Goal: Use online tool/utility: Use online tool/utility

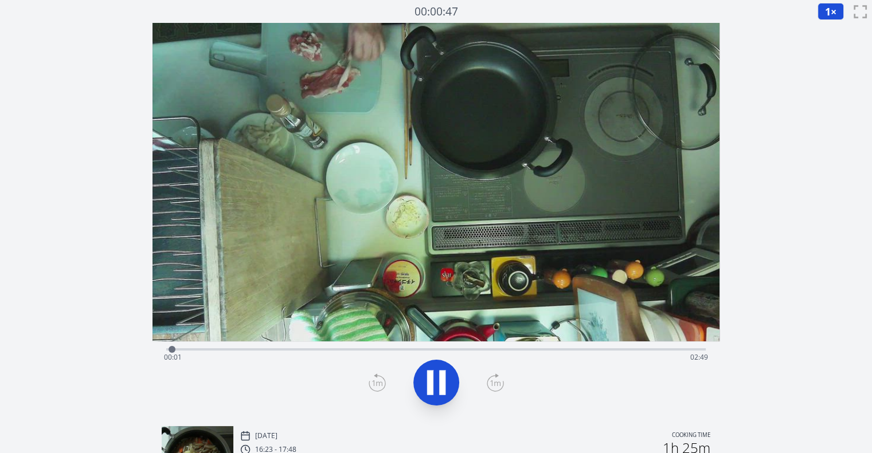
click at [461, 347] on div "Time elapsed: 00:01 Time remaining: 02:49" at bounding box center [435, 349] width 539 height 14
click at [512, 348] on div "Time elapsed: 01:35 Time remaining: 01:16" at bounding box center [436, 357] width 544 height 18
drag, startPoint x: 511, startPoint y: 350, endPoint x: 611, endPoint y: 353, distance: 99.8
click at [611, 353] on div at bounding box center [617, 349] width 17 height 17
drag, startPoint x: 617, startPoint y: 350, endPoint x: 543, endPoint y: 348, distance: 74.5
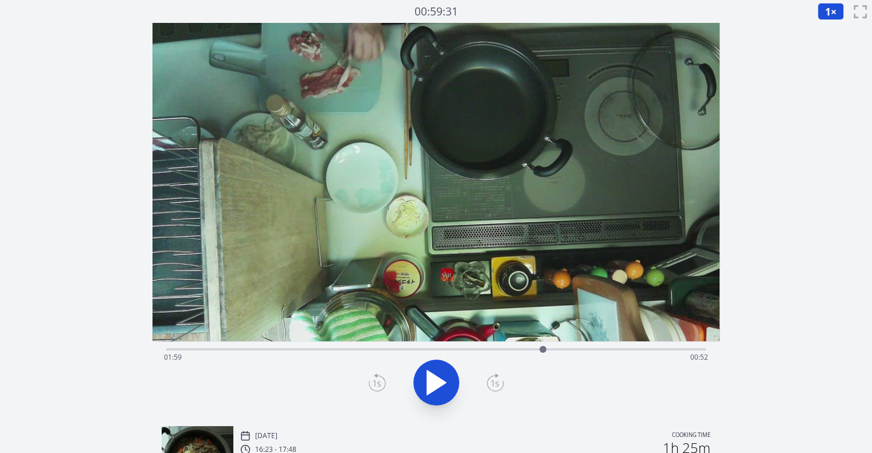
click at [543, 348] on div at bounding box center [542, 349] width 7 height 7
click at [435, 386] on icon at bounding box center [436, 383] width 32 height 32
click at [372, 381] on icon at bounding box center [377, 383] width 17 height 18
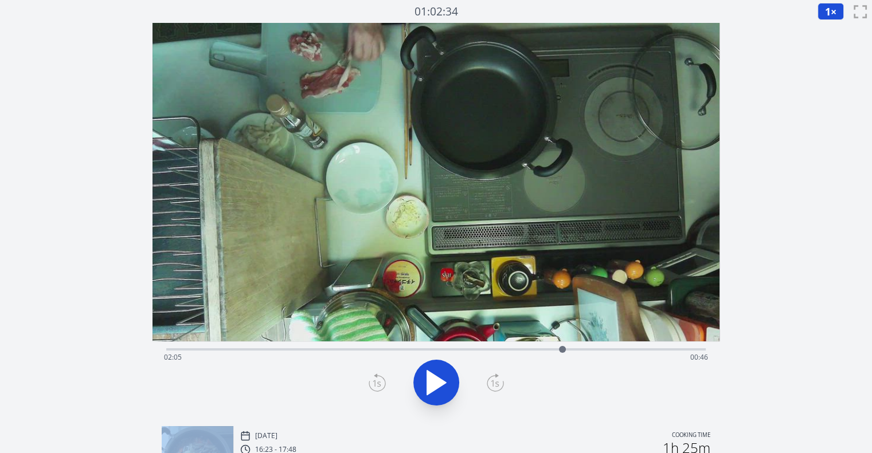
click at [372, 381] on icon at bounding box center [377, 383] width 17 height 18
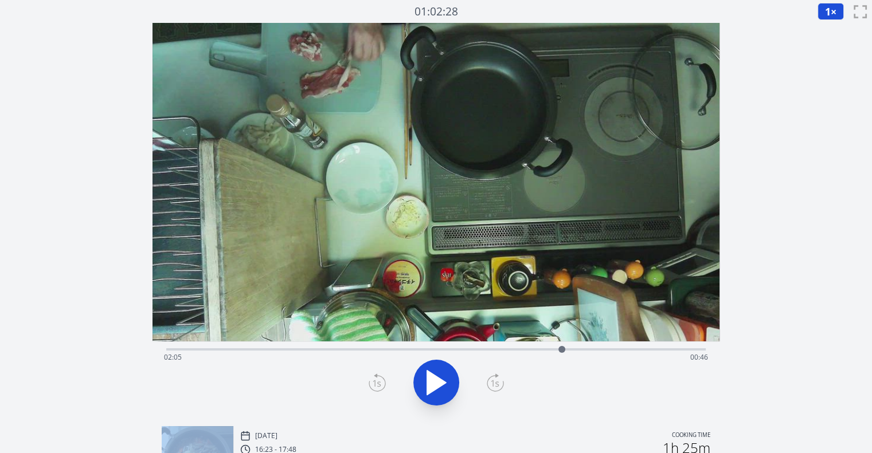
click at [372, 381] on icon at bounding box center [377, 383] width 17 height 18
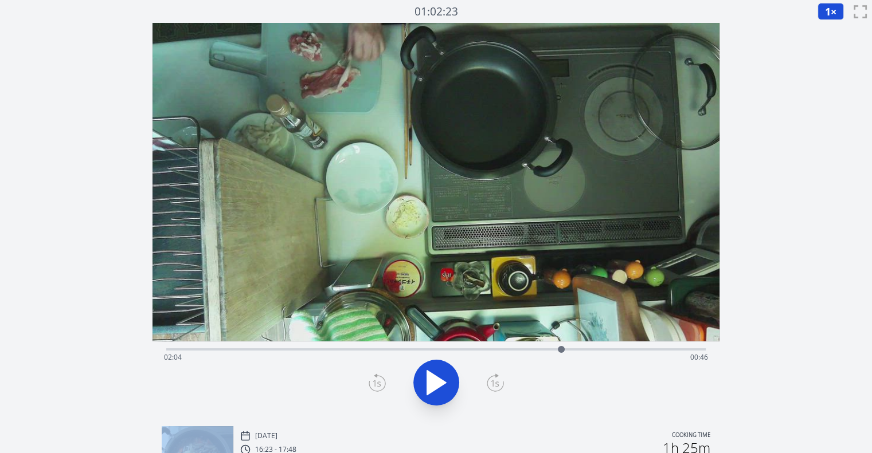
click at [372, 381] on icon at bounding box center [377, 383] width 17 height 18
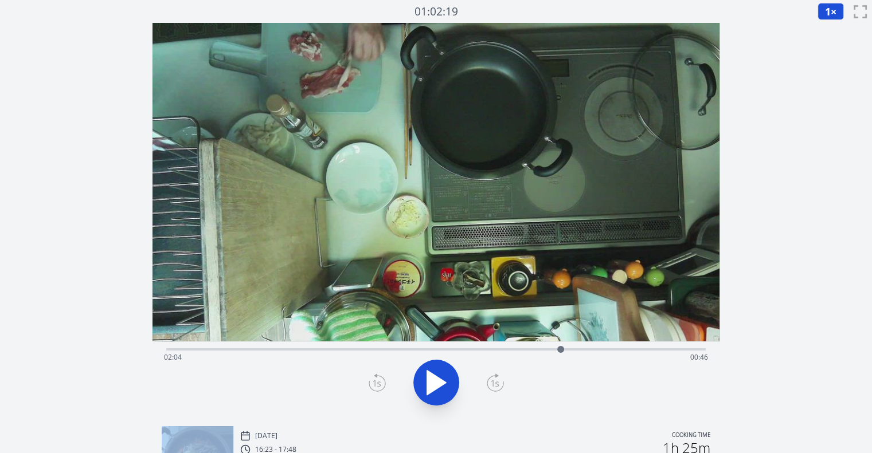
click at [372, 381] on icon at bounding box center [377, 383] width 17 height 18
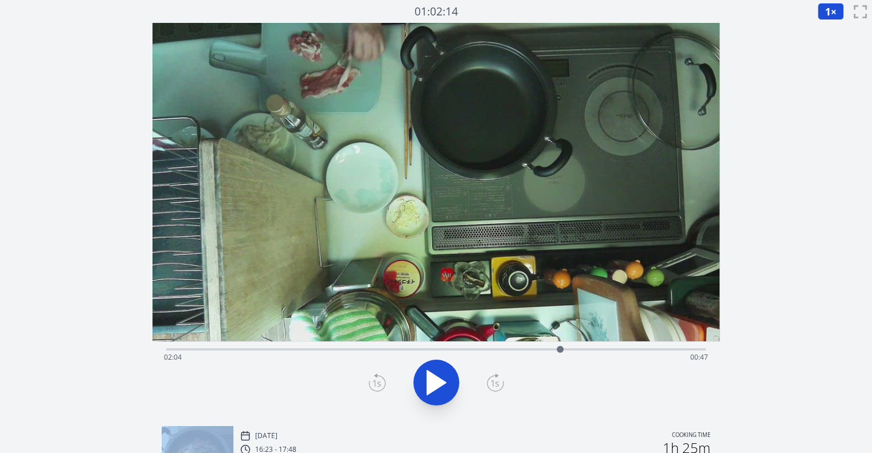
click at [372, 381] on icon at bounding box center [377, 383] width 17 height 18
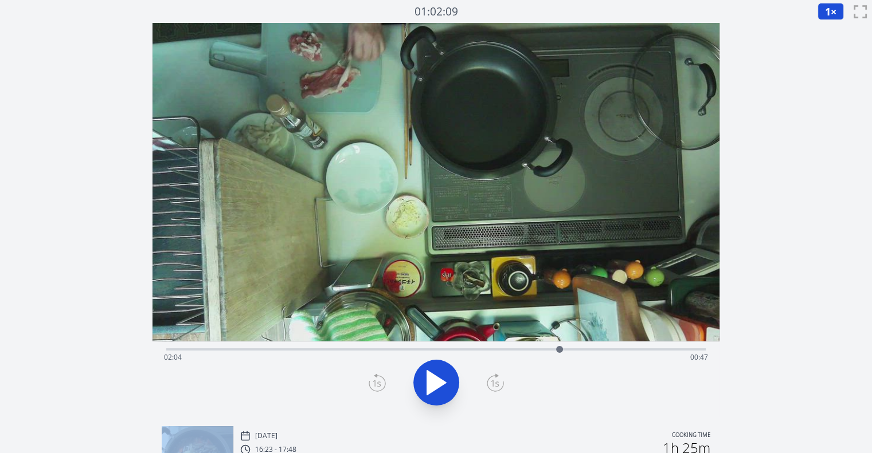
click at [372, 381] on icon at bounding box center [377, 383] width 17 height 18
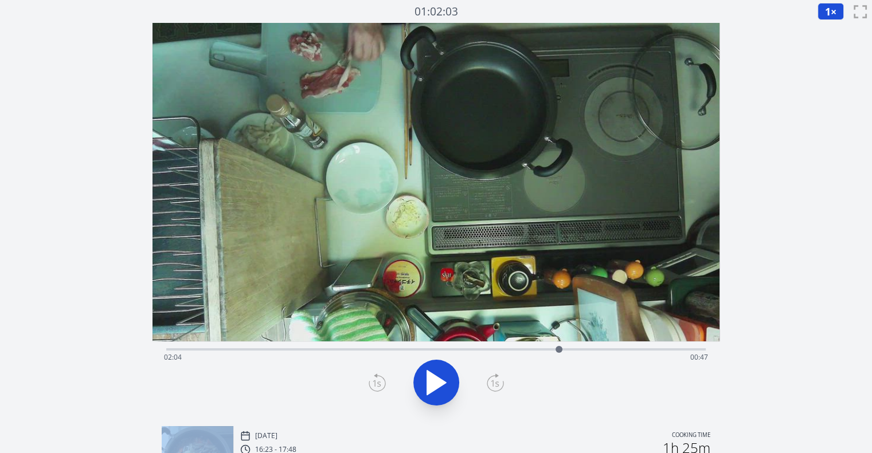
click at [372, 381] on icon at bounding box center [377, 383] width 17 height 18
click at [504, 385] on div at bounding box center [435, 382] width 553 height 55
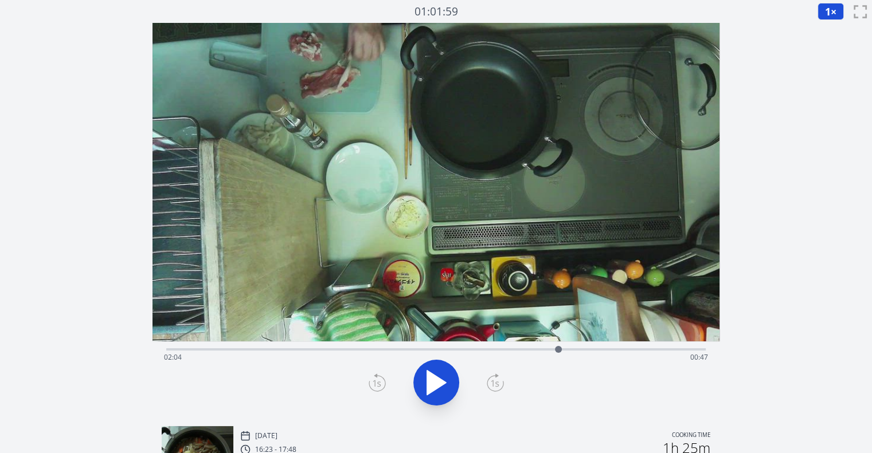
click at [493, 384] on icon at bounding box center [495, 384] width 8 height 7
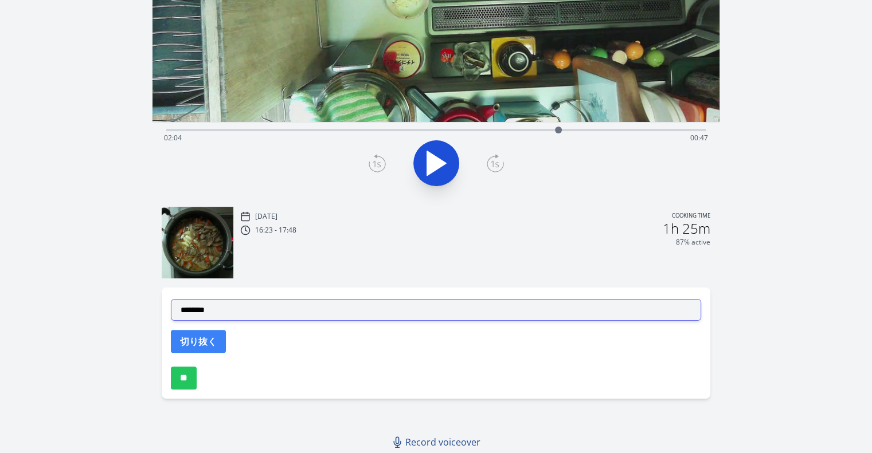
click at [342, 313] on select "**********" at bounding box center [436, 310] width 530 height 22
select select "**********"
click at [171, 299] on select "**********" at bounding box center [436, 310] width 530 height 22
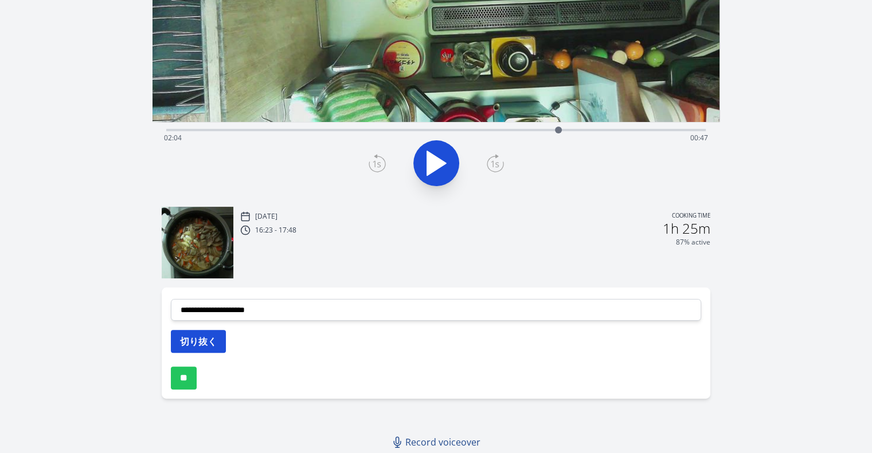
click at [197, 339] on button "切り抜く" at bounding box center [198, 341] width 55 height 23
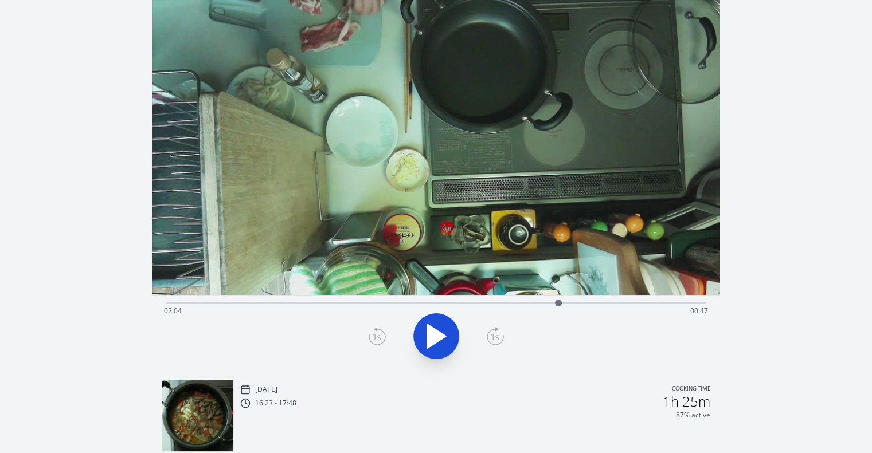
scroll to position [43, 0]
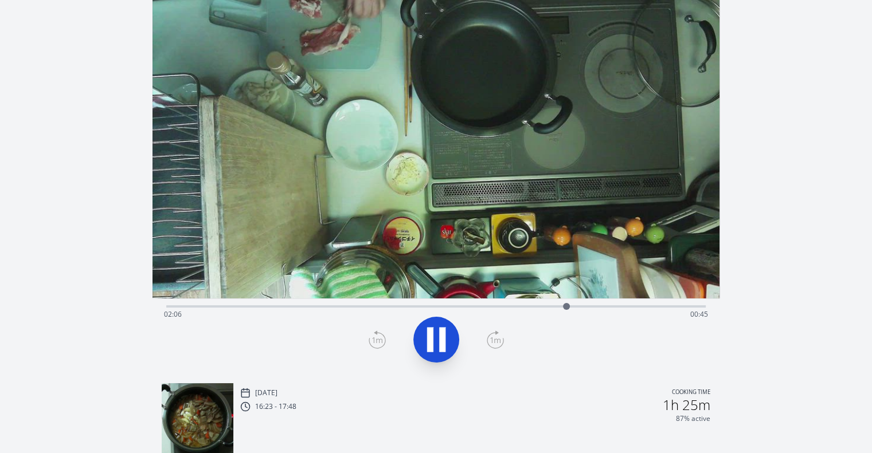
click at [464, 303] on div "Time elapsed: 02:06 Time remaining: 00:45" at bounding box center [435, 306] width 539 height 14
click at [420, 335] on icon at bounding box center [436, 340] width 32 height 32
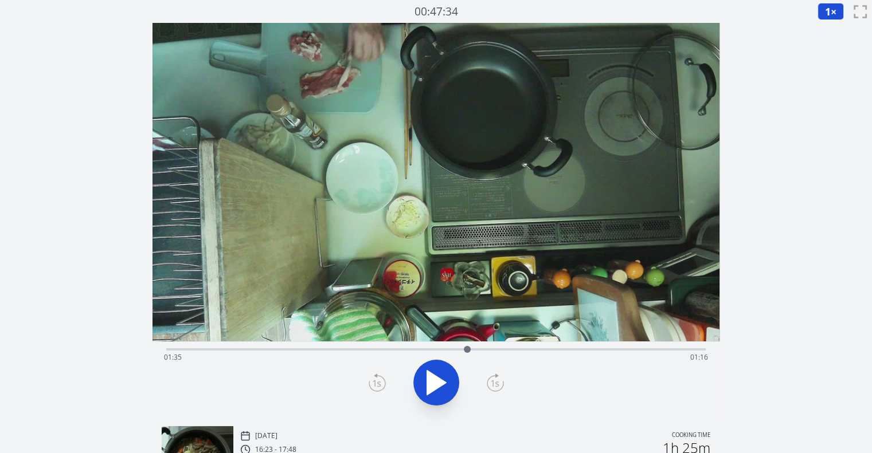
click at [374, 387] on icon at bounding box center [377, 383] width 17 height 18
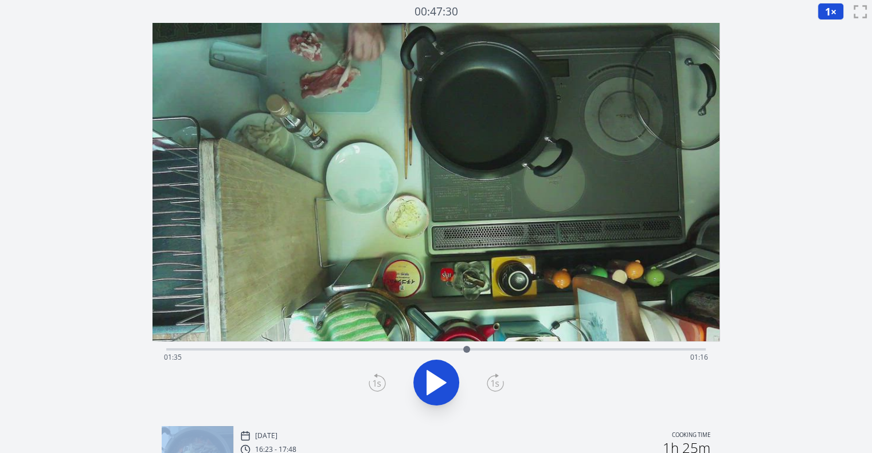
click at [374, 387] on icon at bounding box center [377, 383] width 17 height 18
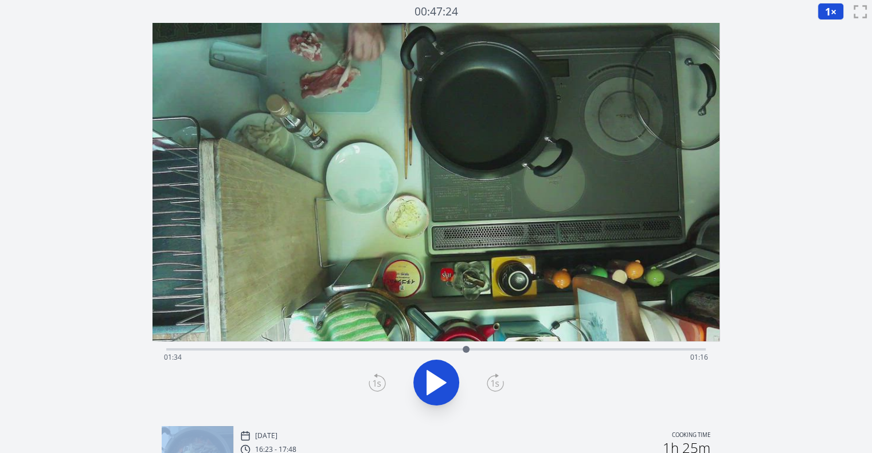
click at [374, 387] on icon at bounding box center [377, 383] width 17 height 18
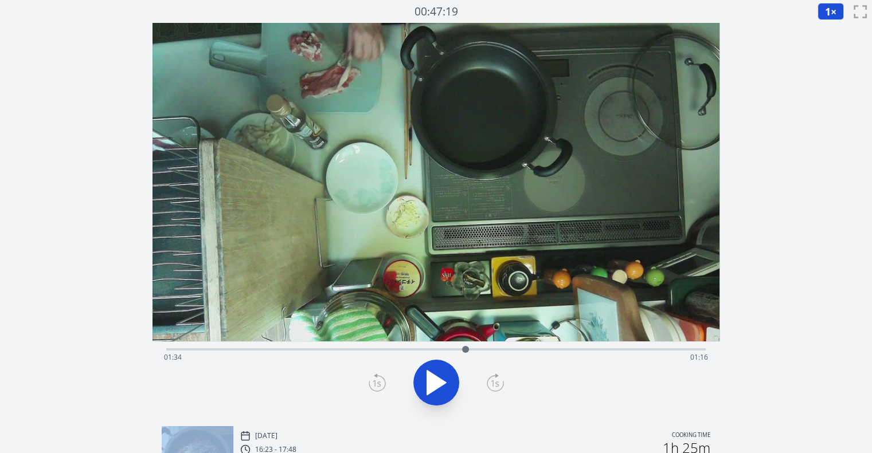
click at [374, 387] on icon at bounding box center [377, 383] width 17 height 18
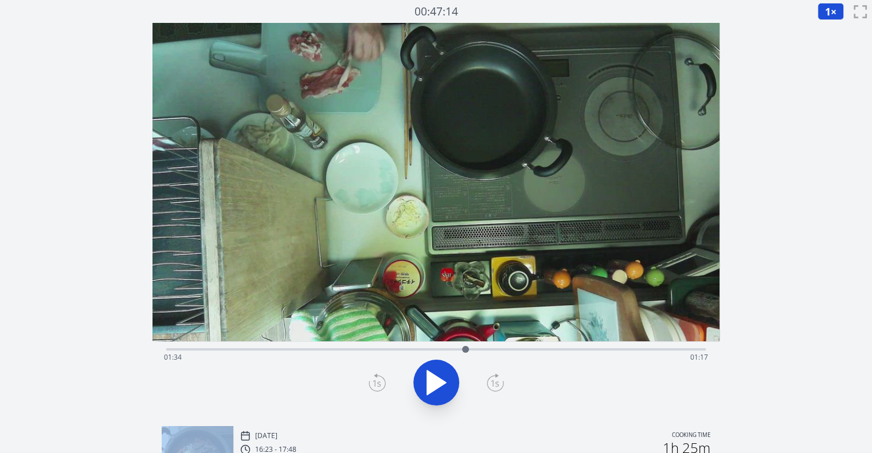
click at [374, 387] on icon at bounding box center [377, 383] width 17 height 18
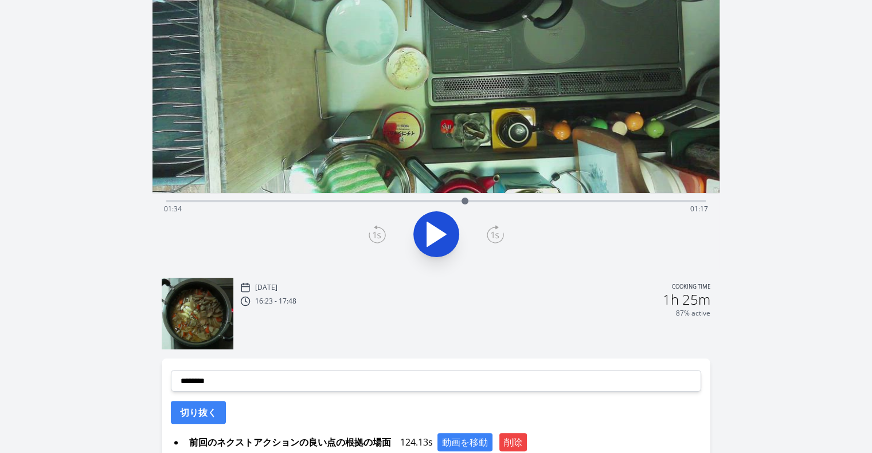
scroll to position [149, 0]
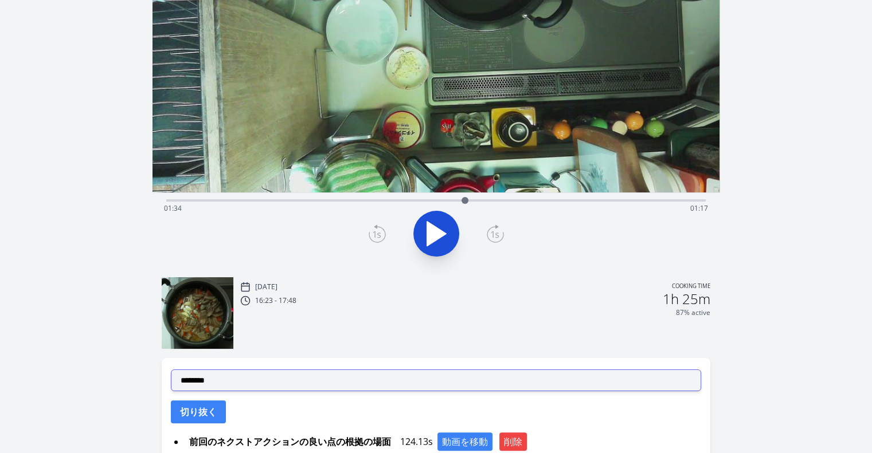
click at [312, 383] on select "**********" at bounding box center [436, 381] width 530 height 22
select select "**********"
click at [171, 370] on select "**********" at bounding box center [436, 381] width 530 height 22
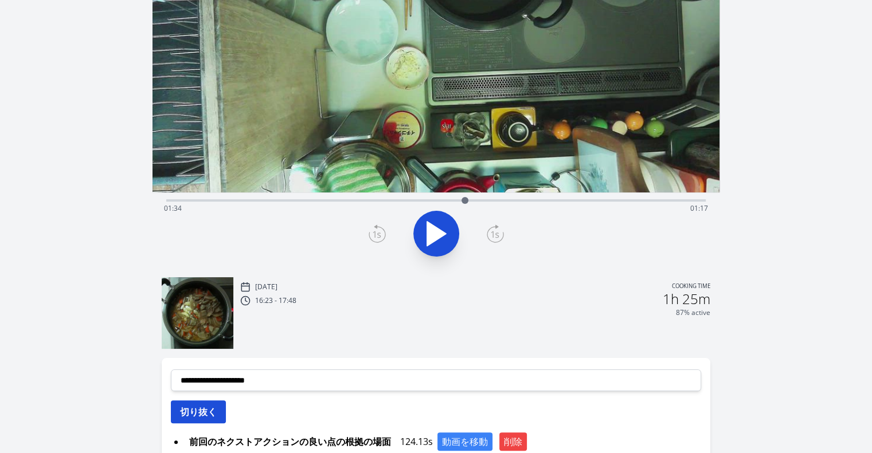
click at [202, 421] on button "切り抜く" at bounding box center [198, 412] width 55 height 23
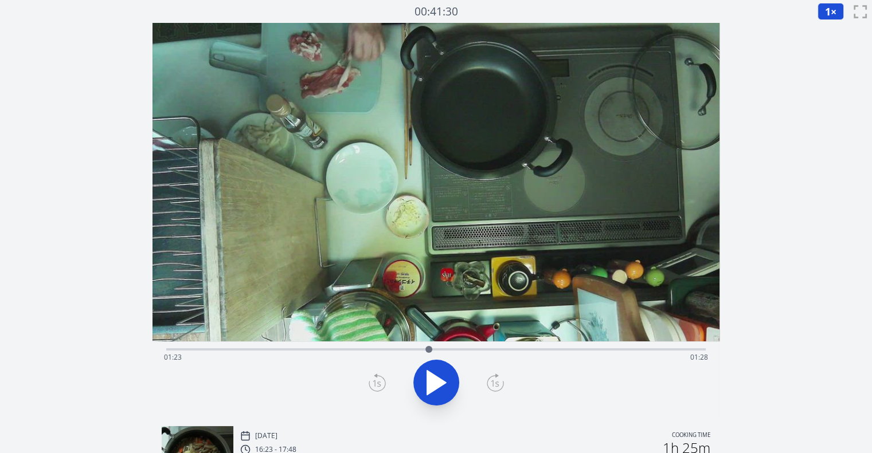
drag, startPoint x: 481, startPoint y: 348, endPoint x: 429, endPoint y: 354, distance: 52.5
click at [429, 354] on div at bounding box center [428, 349] width 17 height 17
click at [430, 370] on icon at bounding box center [436, 383] width 32 height 32
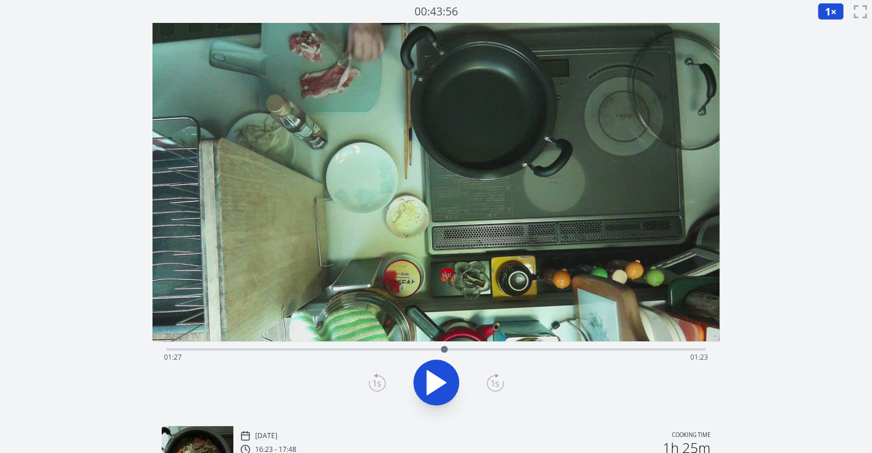
click at [430, 370] on icon at bounding box center [436, 383] width 32 height 32
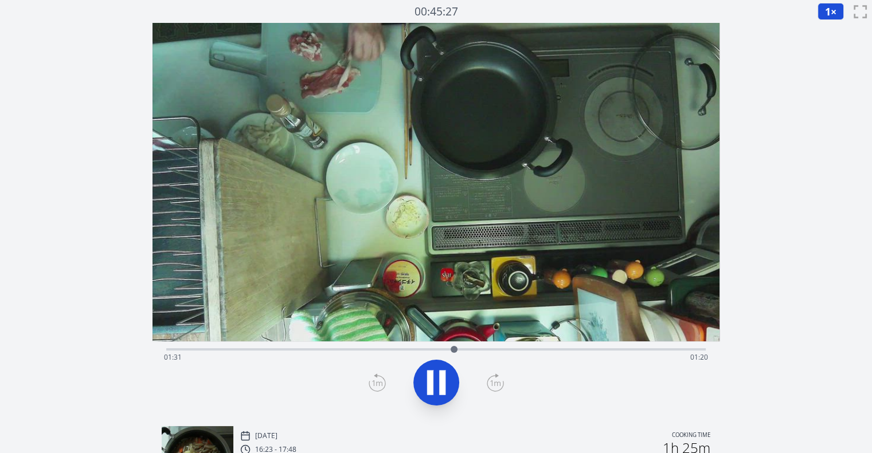
click at [430, 370] on icon at bounding box center [436, 383] width 32 height 32
click at [503, 384] on div at bounding box center [435, 382] width 553 height 55
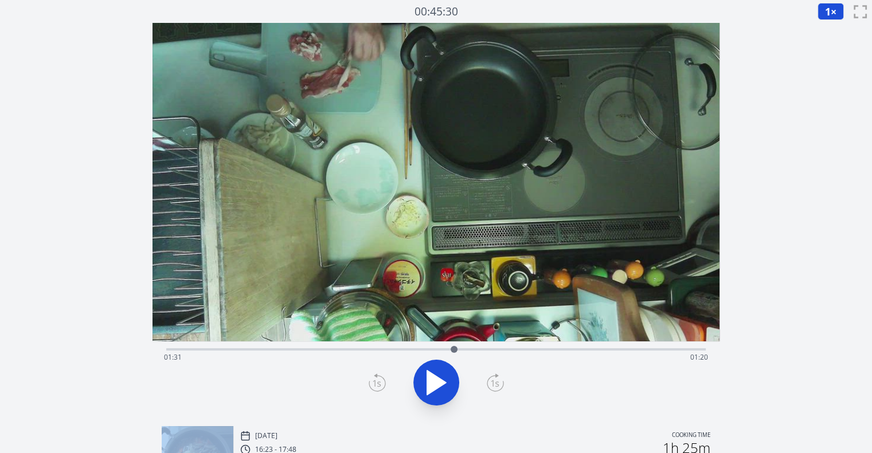
click at [503, 384] on div at bounding box center [435, 382] width 553 height 55
click at [501, 384] on div at bounding box center [435, 382] width 553 height 55
click at [501, 384] on icon at bounding box center [495, 383] width 17 height 18
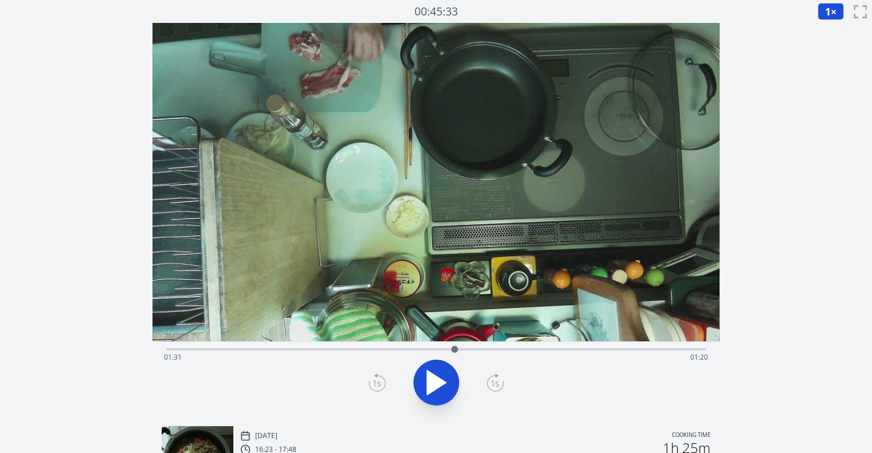
click at [369, 381] on icon at bounding box center [377, 383] width 17 height 18
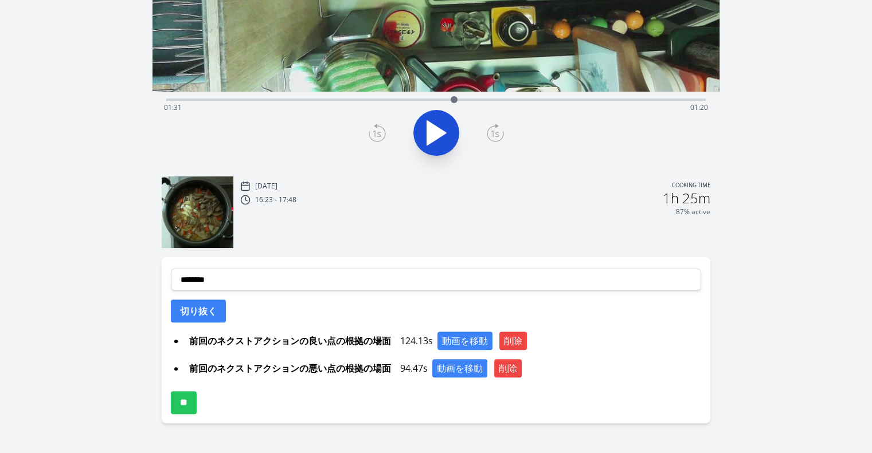
scroll to position [252, 0]
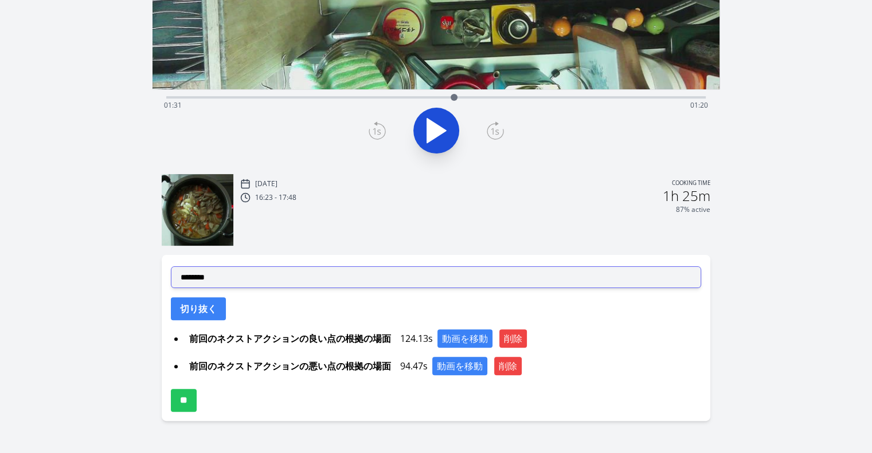
click at [320, 270] on select "**********" at bounding box center [436, 277] width 530 height 22
select select "**********"
click at [171, 266] on select "**********" at bounding box center [436, 277] width 530 height 22
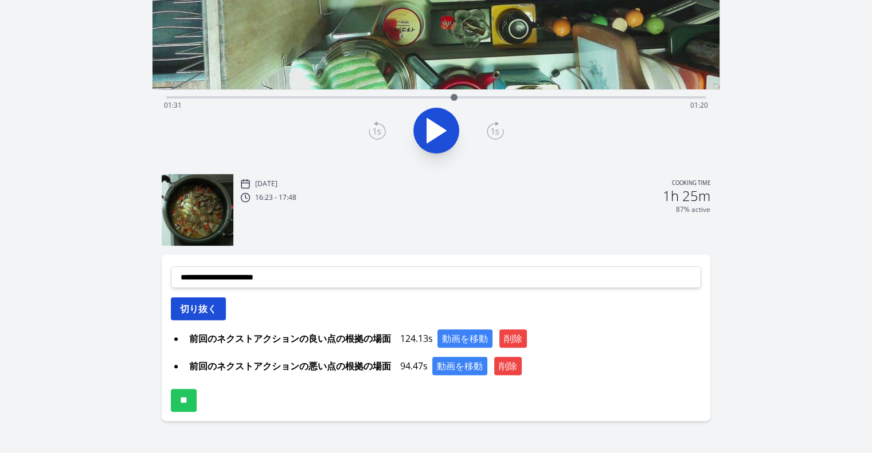
click at [211, 309] on button "切り抜く" at bounding box center [198, 308] width 55 height 23
select select
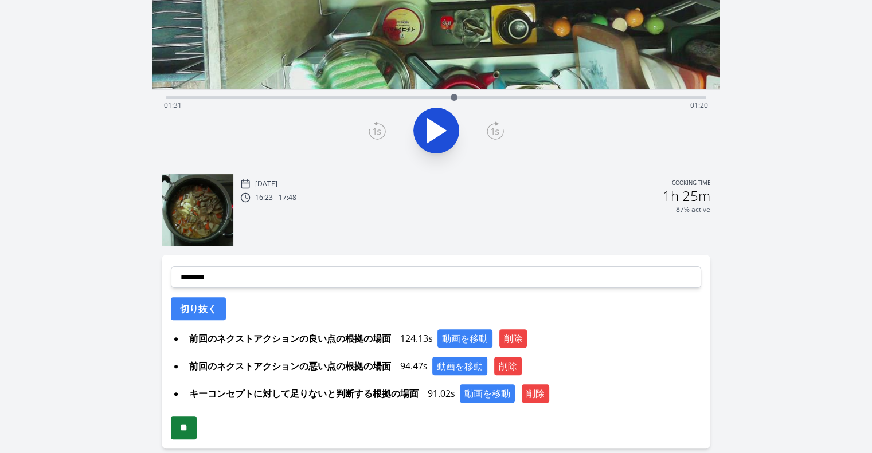
click at [194, 430] on input "**" at bounding box center [184, 428] width 26 height 23
